Goal: Understand process/instructions: Learn about a topic

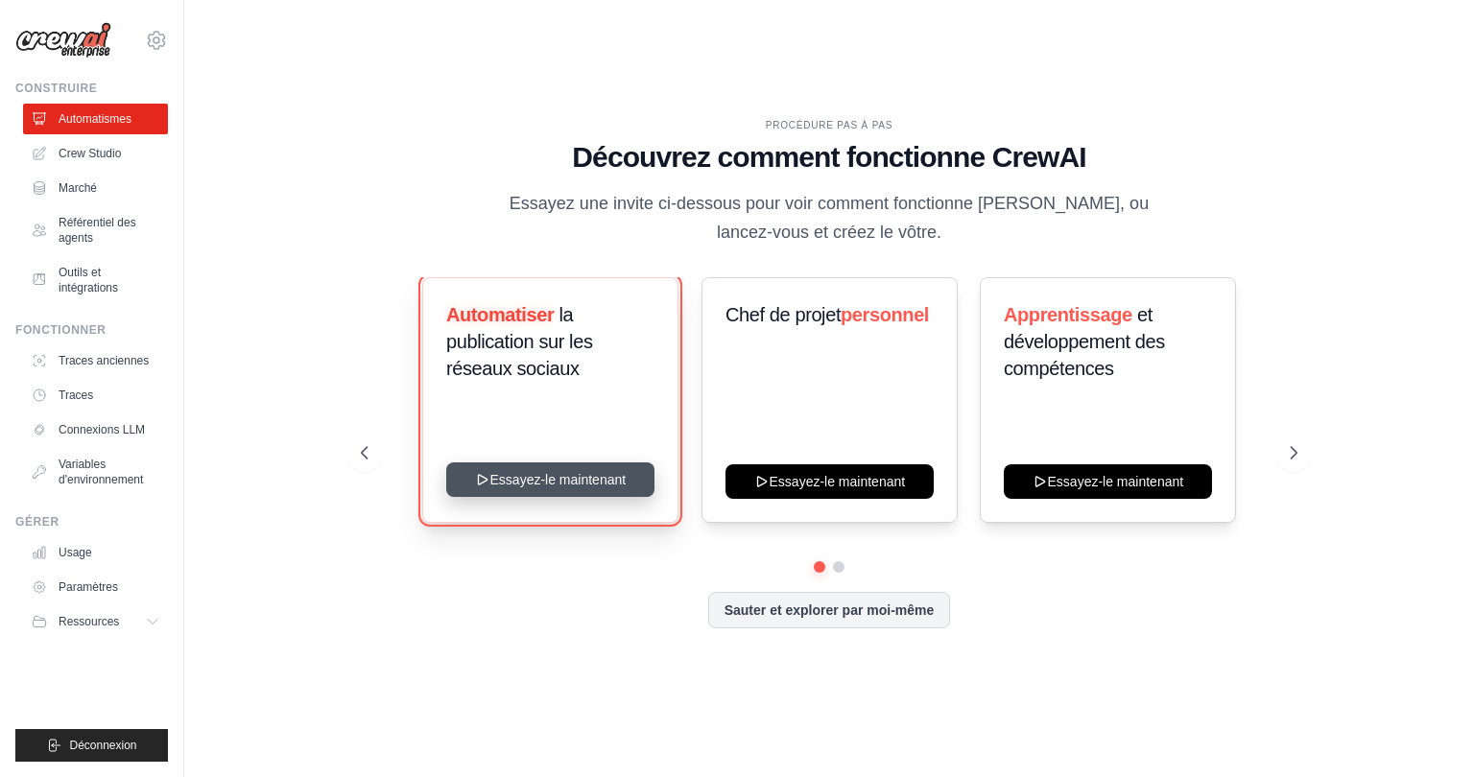
click at [593, 488] on button "Essayez-le maintenant" at bounding box center [550, 480] width 208 height 35
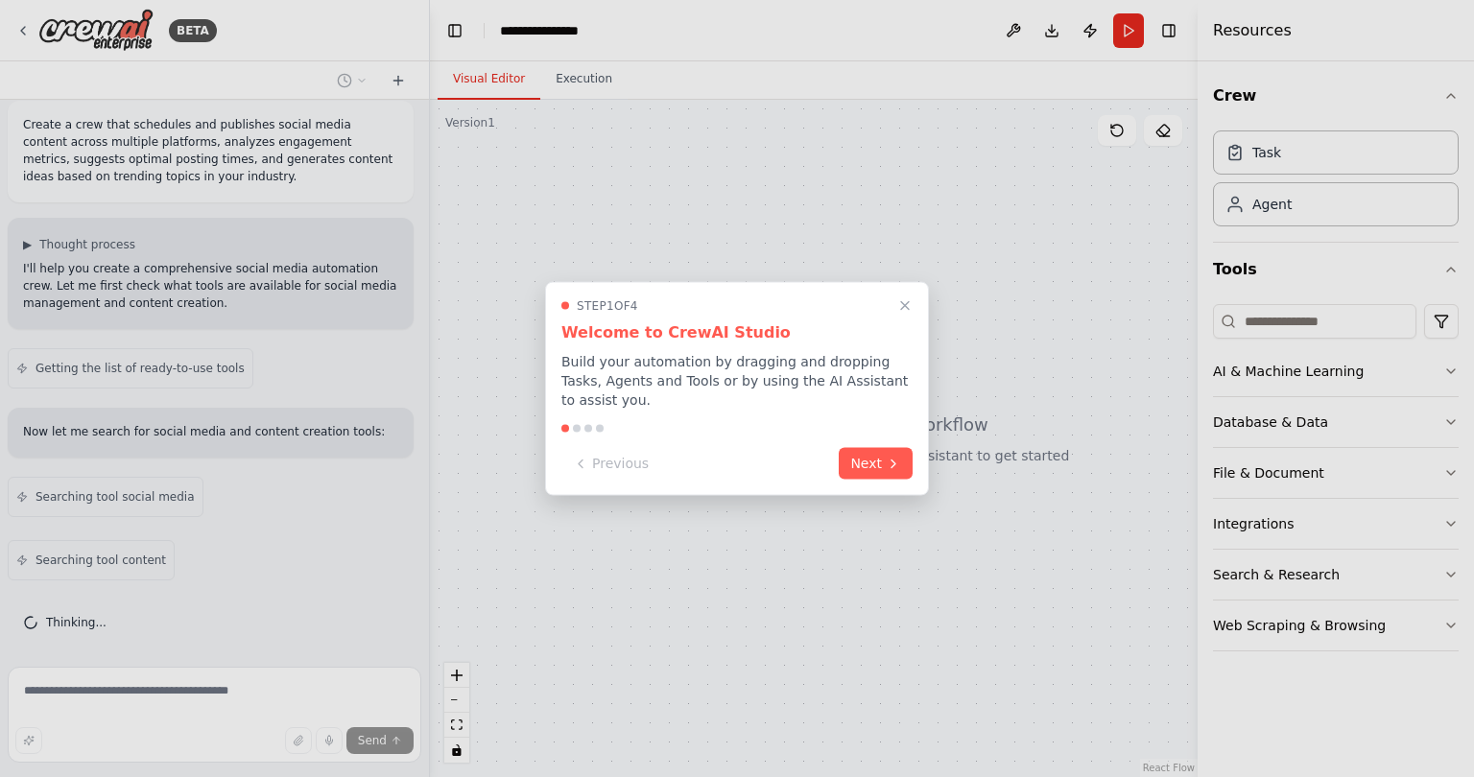
scroll to position [142, 0]
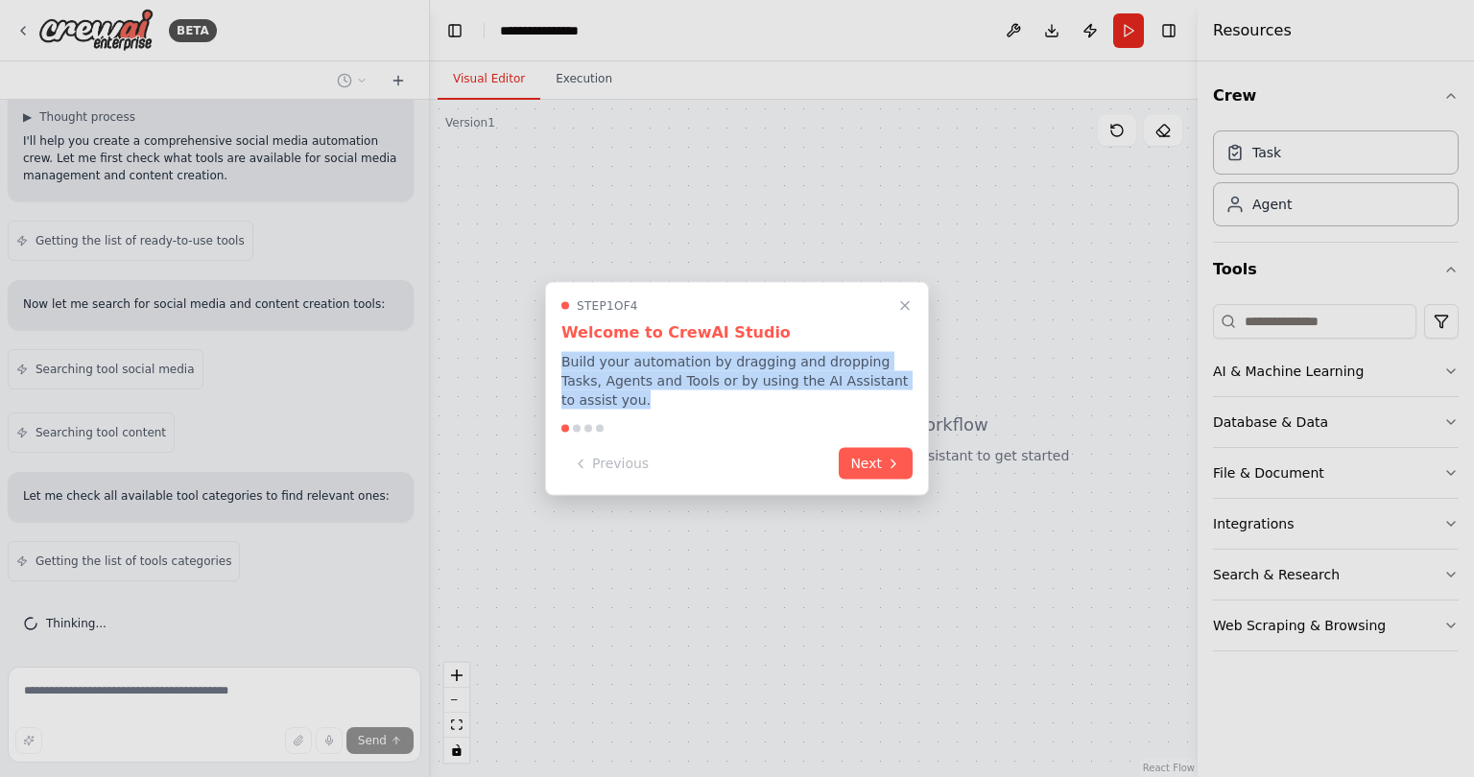
drag, startPoint x: 561, startPoint y: 365, endPoint x: 908, endPoint y: 393, distance: 347.6
click at [908, 393] on p "Build your automation by dragging and dropping Tasks, Agents and Tools or by us…" at bounding box center [736, 381] width 351 height 58
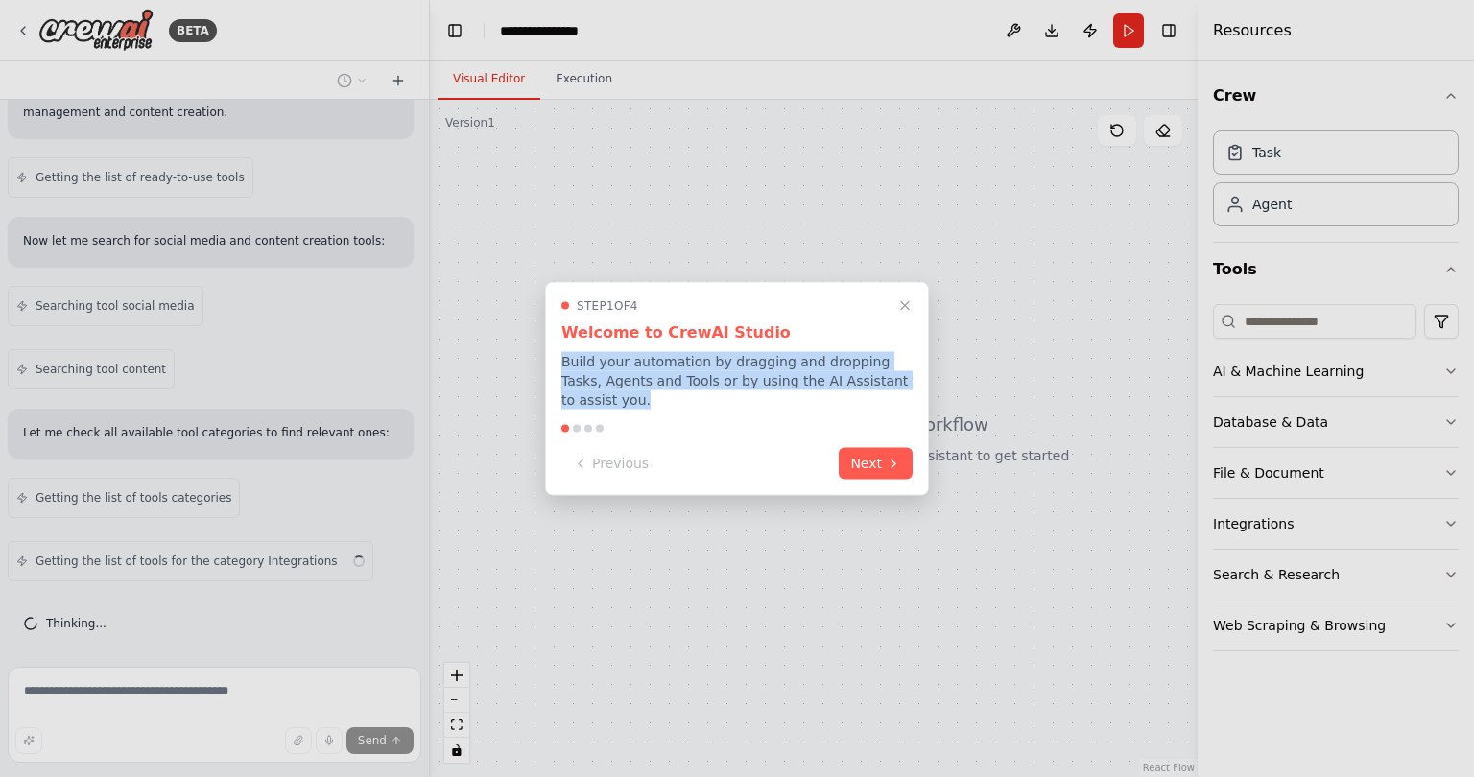
copy p "Build your automation by dragging and dropping Tasks, Agents and Tools or by us…"
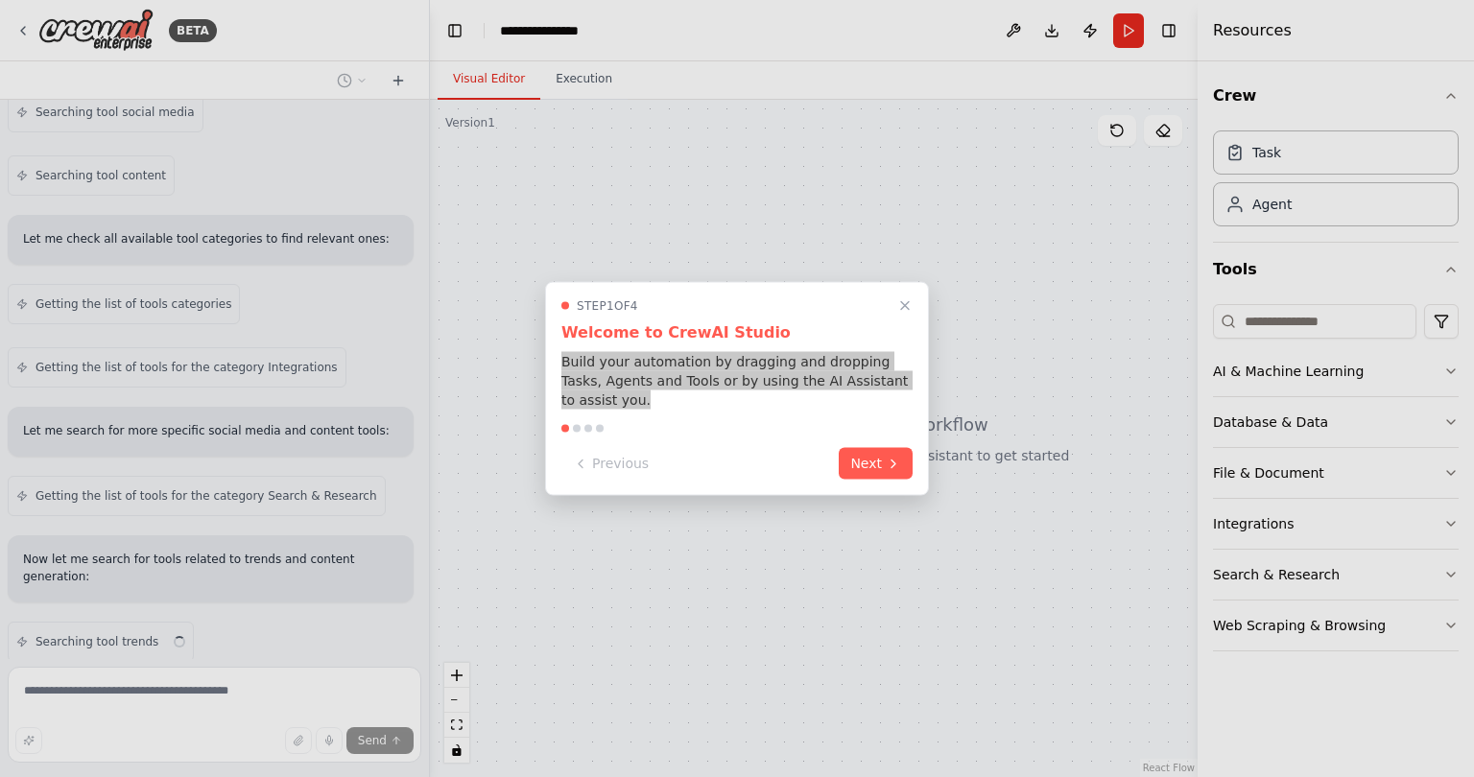
scroll to position [462, 0]
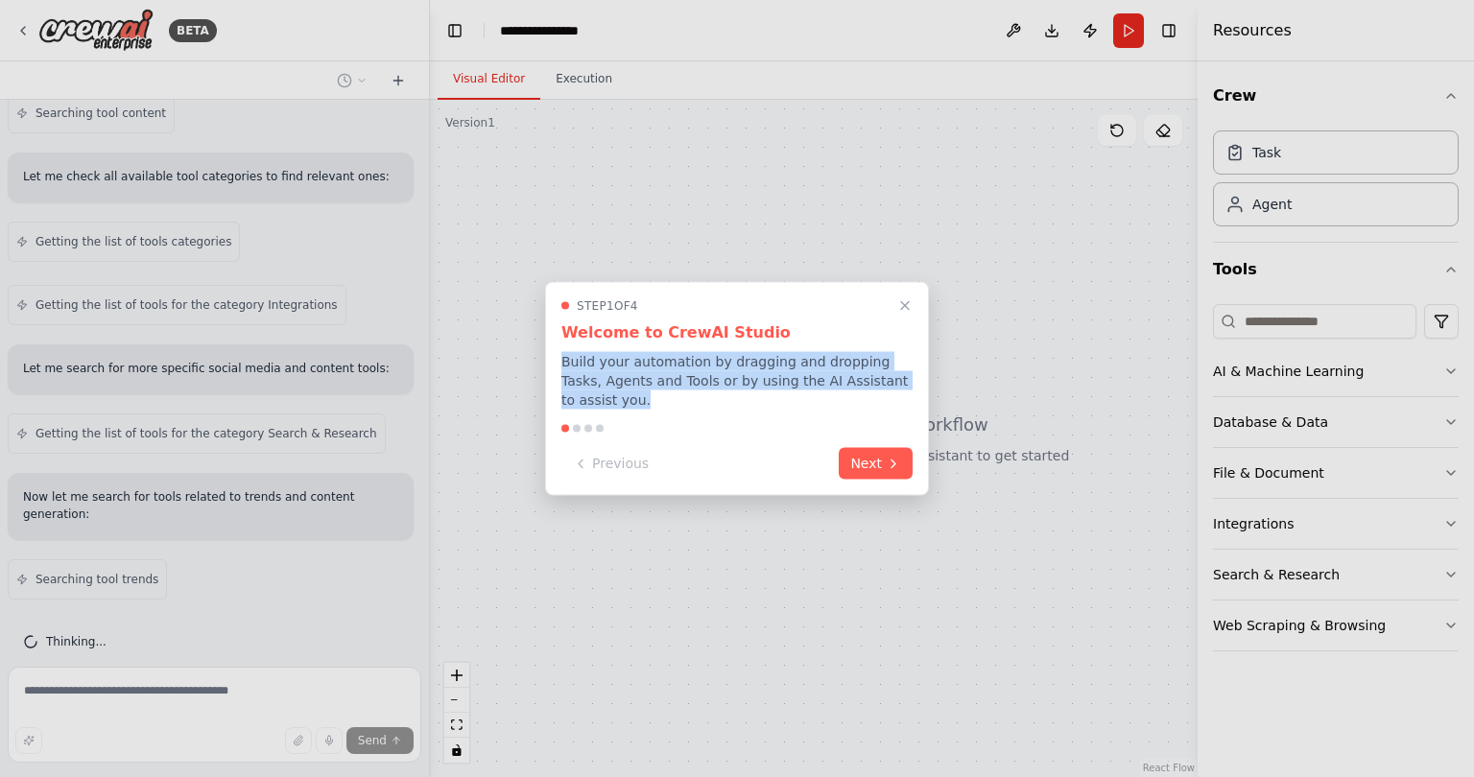
click at [756, 422] on div "Step 1 of 4 Welcome to CrewAI Studio Build your automation by dragging and drop…" at bounding box center [737, 389] width 384 height 214
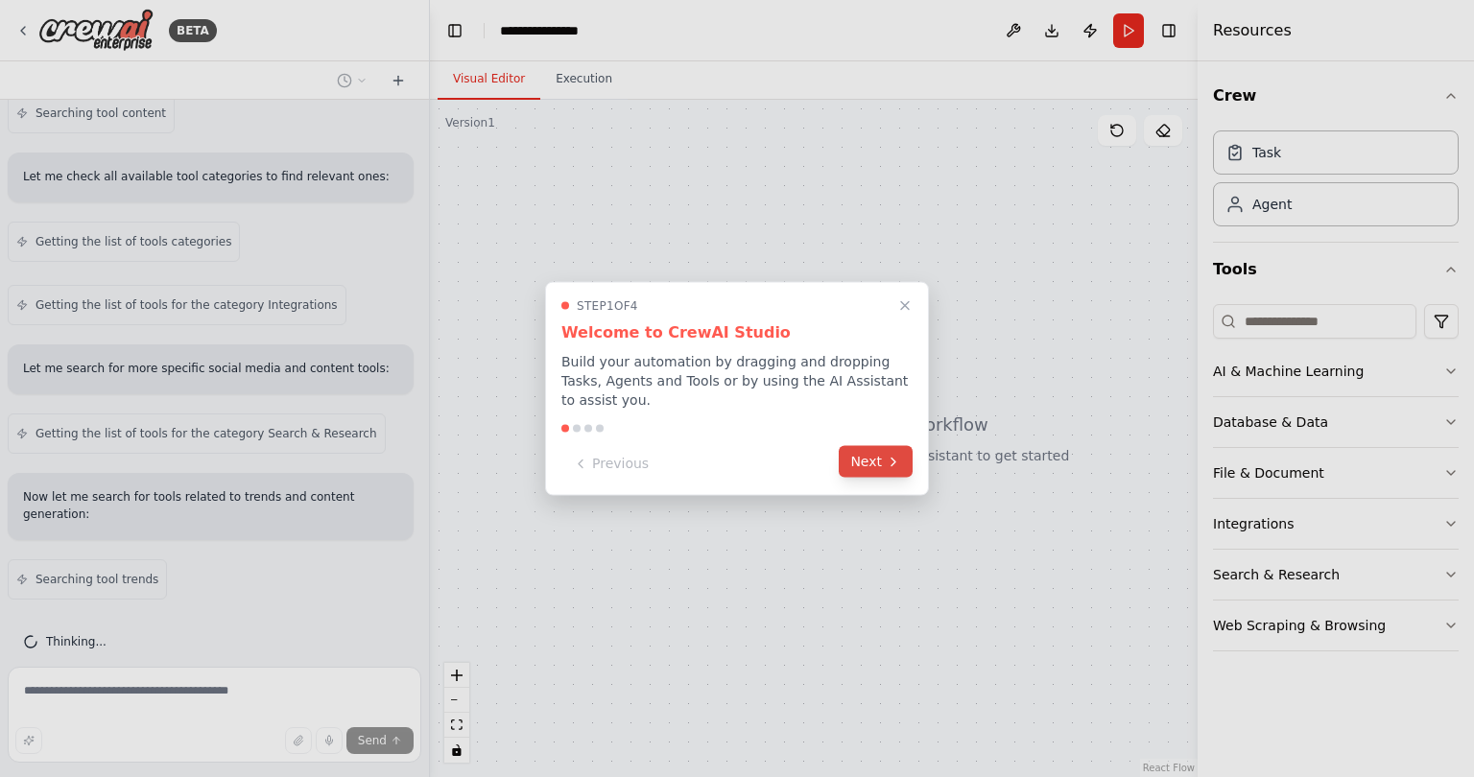
click at [878, 462] on button "Next" at bounding box center [876, 462] width 74 height 32
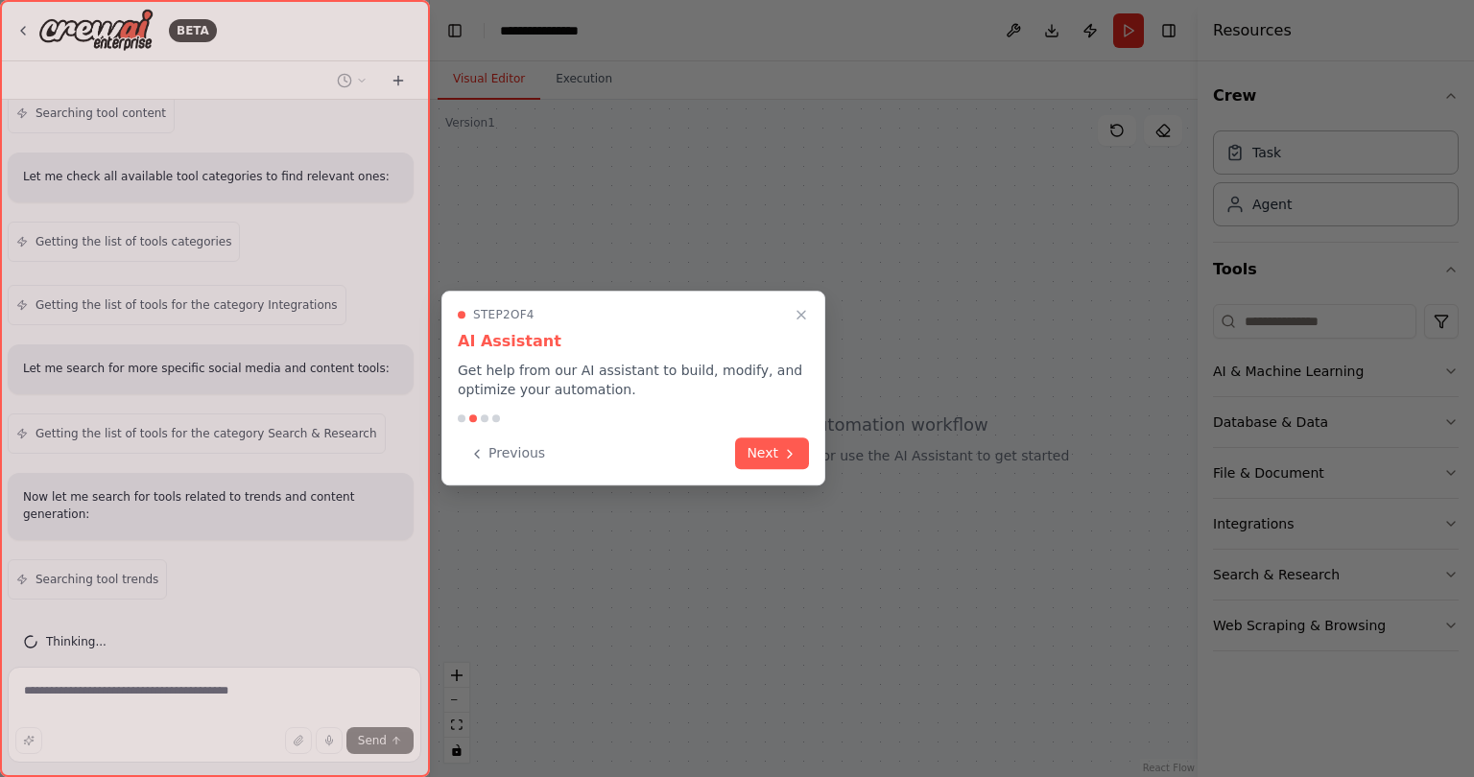
scroll to position [525, 0]
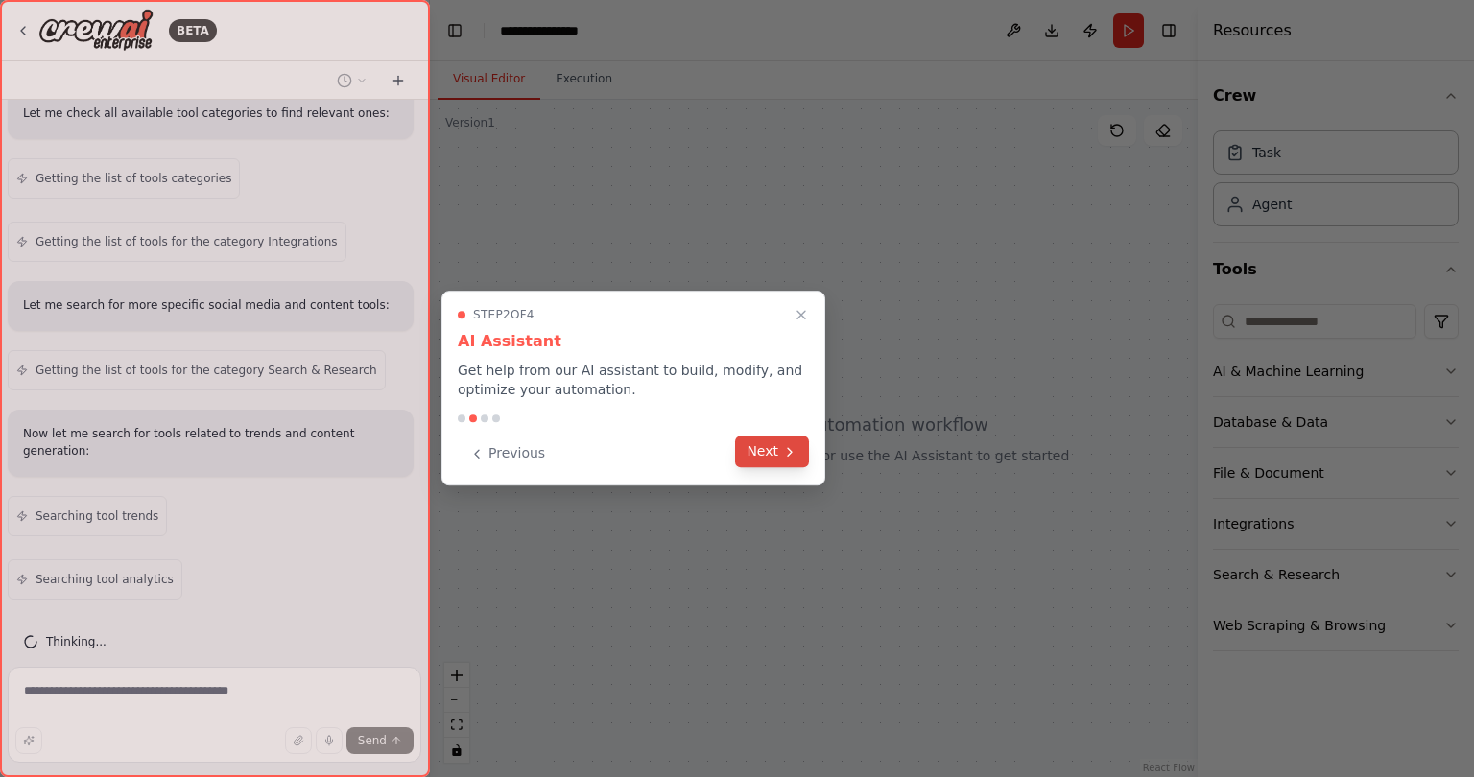
click at [781, 459] on button "Next" at bounding box center [772, 452] width 74 height 32
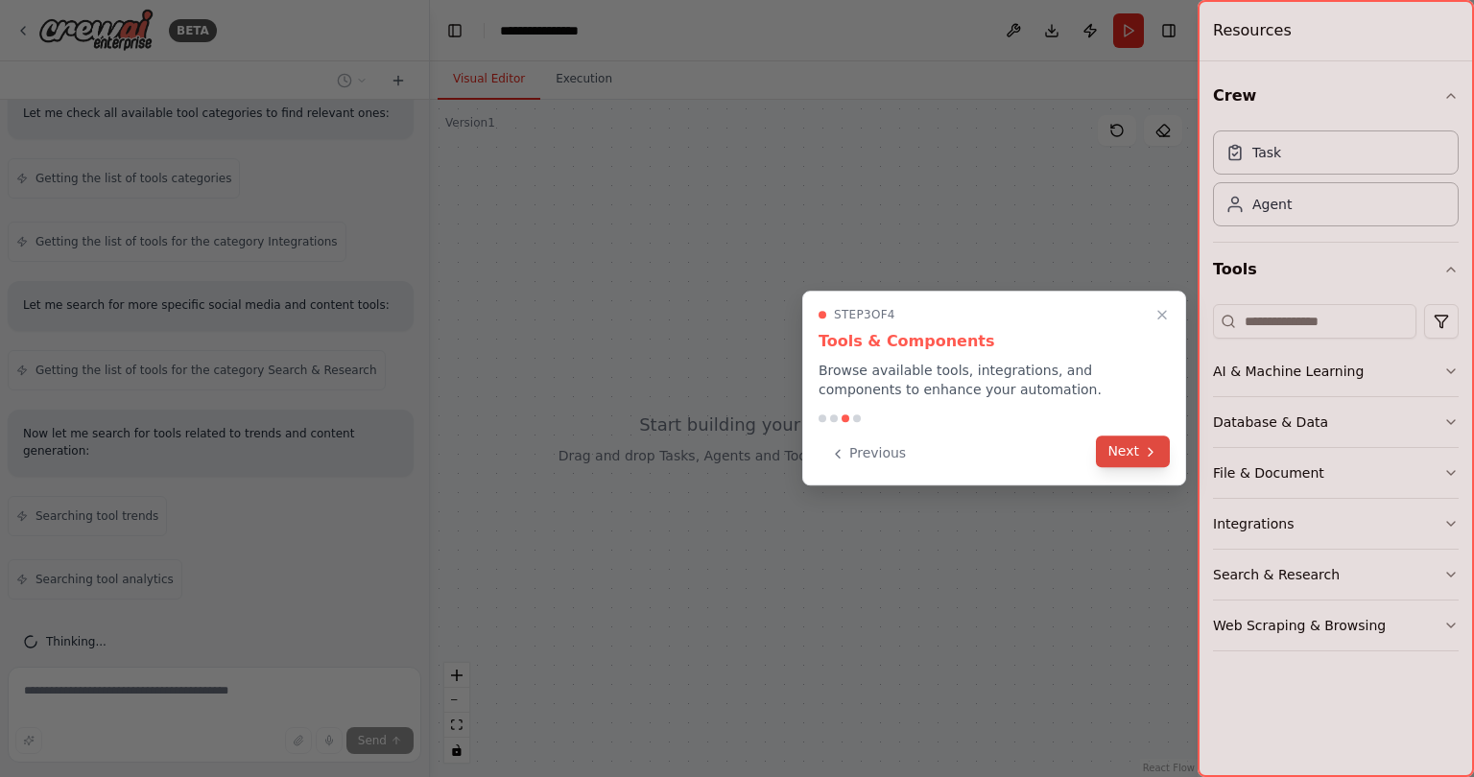
click at [1106, 460] on button "Next" at bounding box center [1133, 452] width 74 height 32
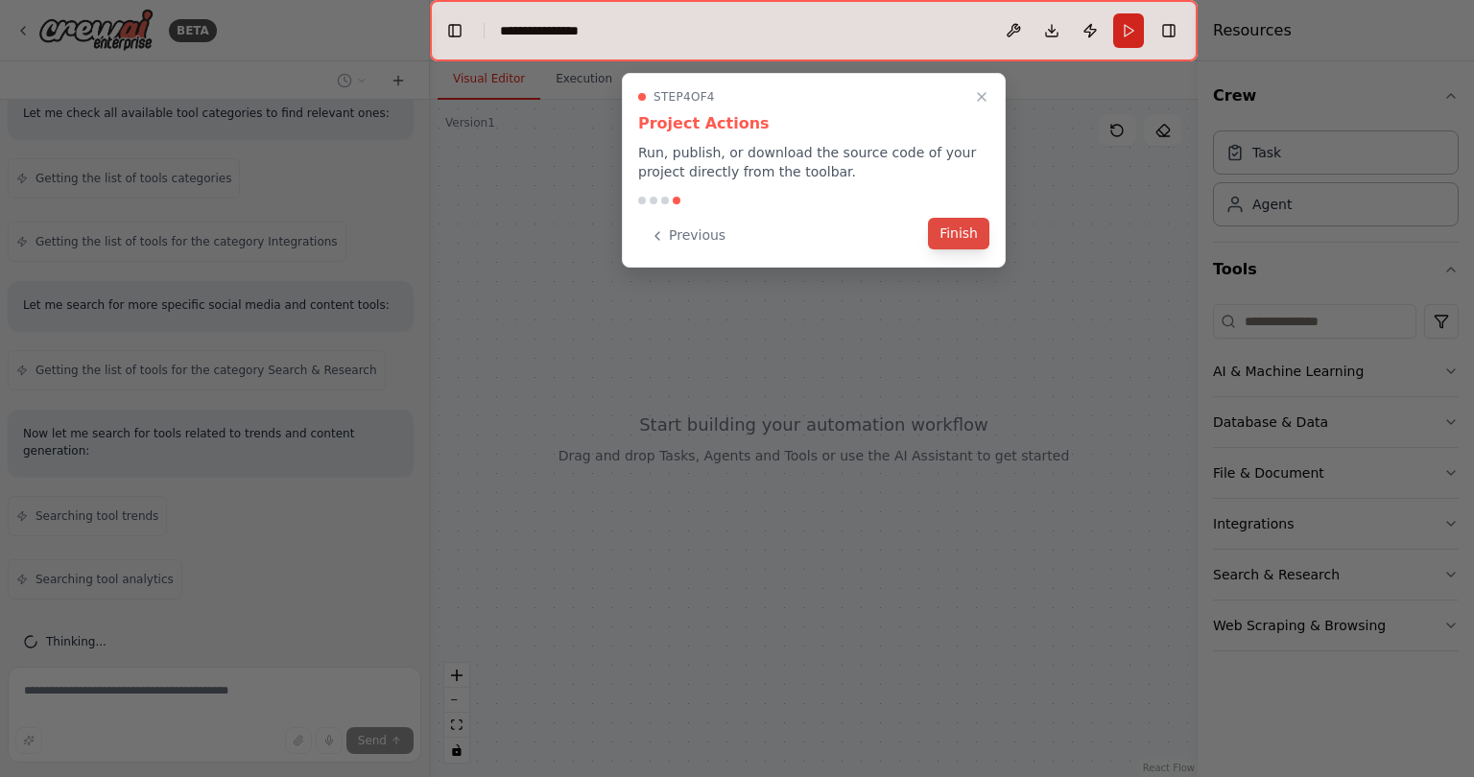
click at [971, 244] on button "Finish" at bounding box center [958, 234] width 61 height 32
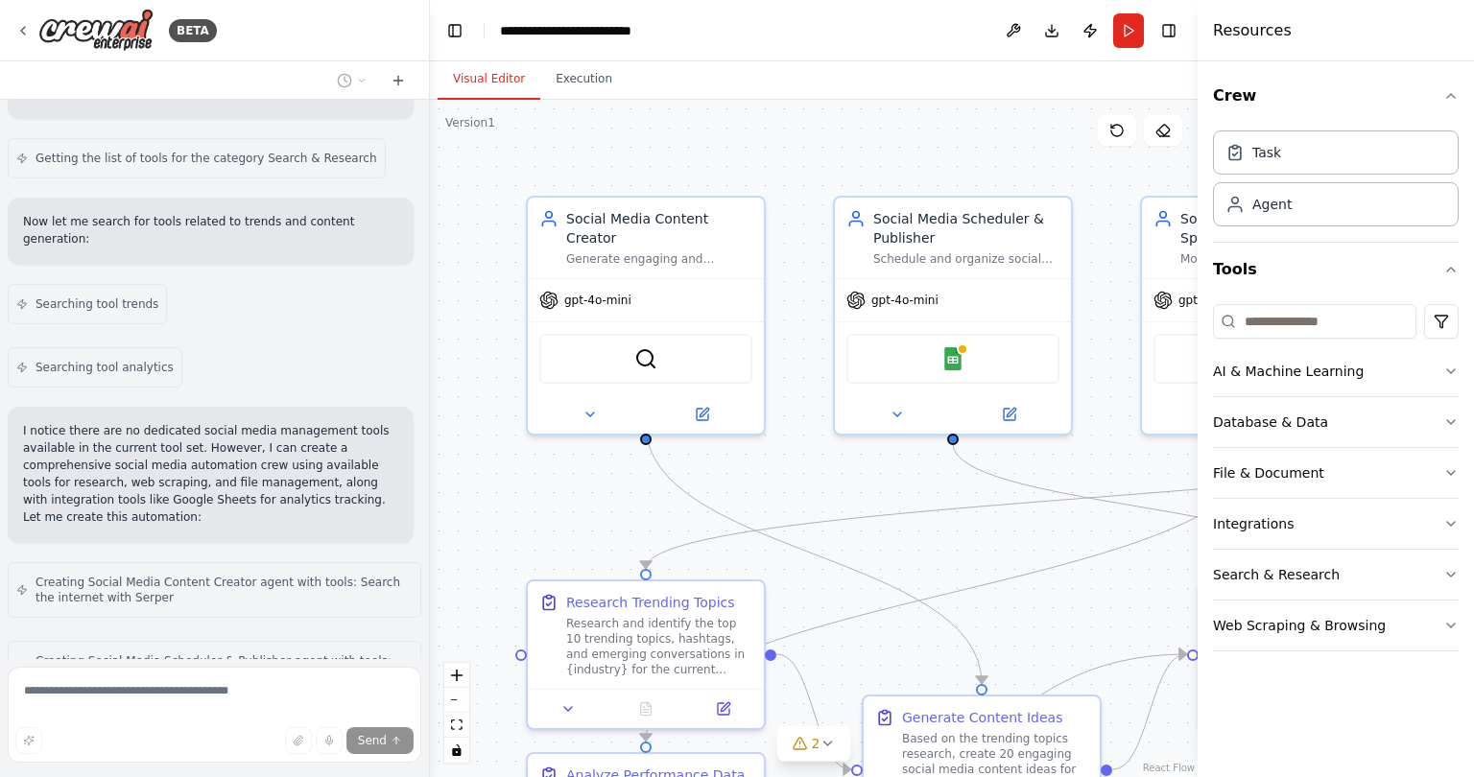
scroll to position [1465, 0]
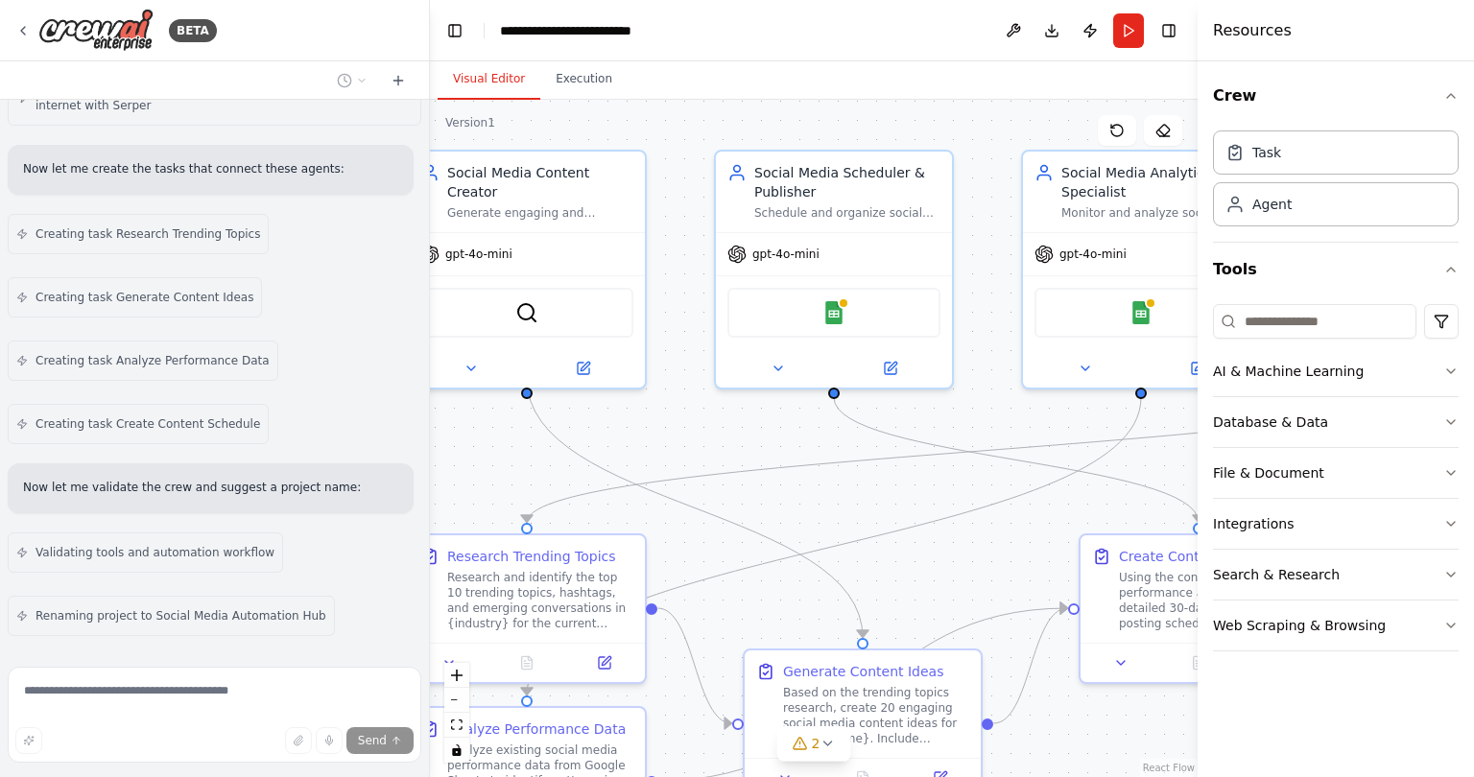
drag, startPoint x: 806, startPoint y: 506, endPoint x: 697, endPoint y: 462, distance: 118.0
click at [697, 462] on div ".deletable-edge-delete-btn { width: 20px; height: 20px; border: 0px solid #ffff…" at bounding box center [814, 439] width 768 height 678
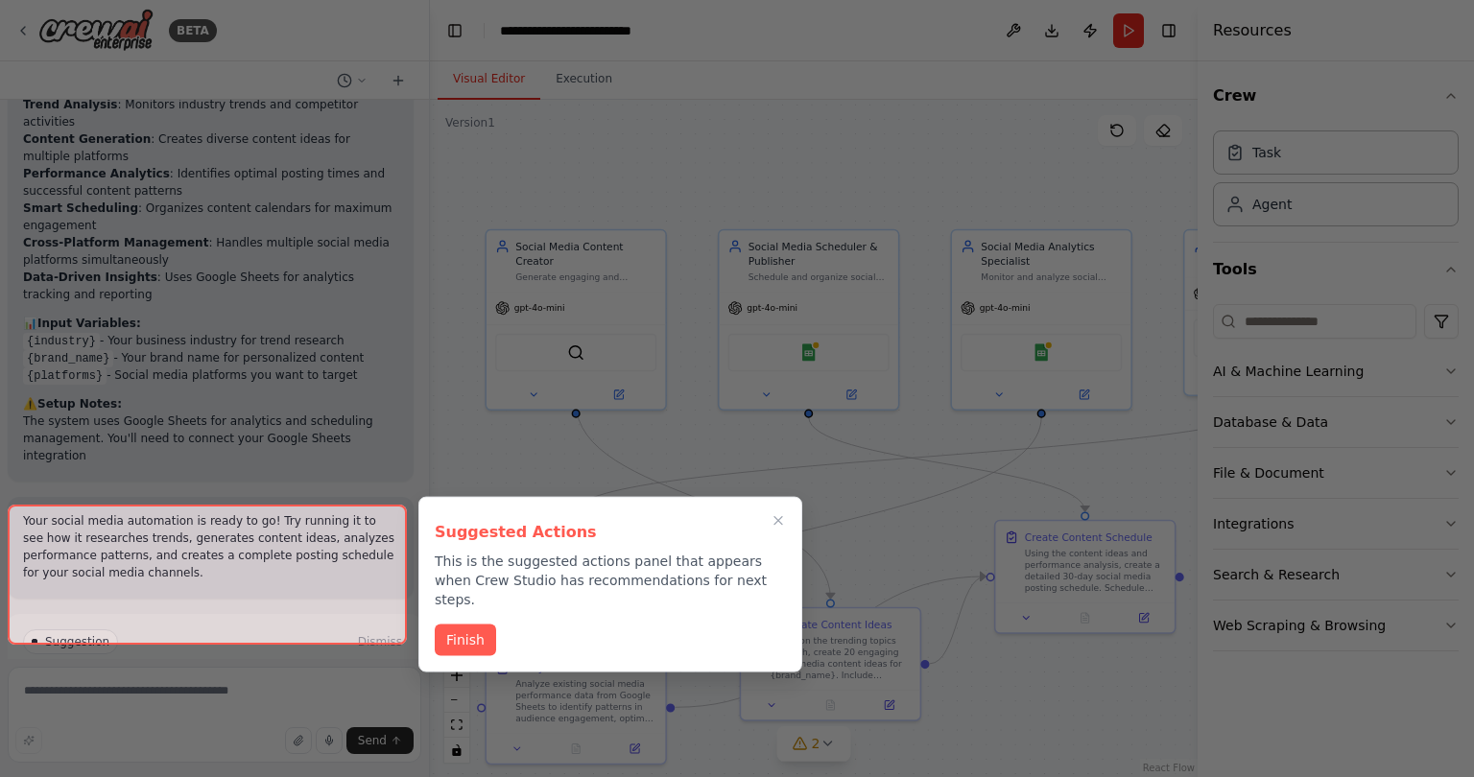
scroll to position [2460, 0]
